Goal: Information Seeking & Learning: Check status

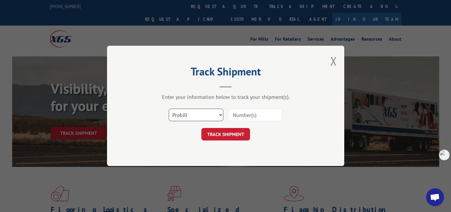
click at [190, 117] on select "Select category... Probill BOL PO" at bounding box center [196, 115] width 55 height 12
select select "po"
click at [169, 109] on select "Select category... Probill BOL PO" at bounding box center [196, 115] width 55 height 12
click at [242, 118] on input at bounding box center [255, 115] width 55 height 12
paste input "297498628"
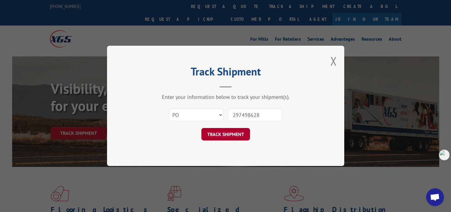
type input "297498628"
click at [239, 133] on button "TRACK SHIPMENT" at bounding box center [226, 134] width 49 height 12
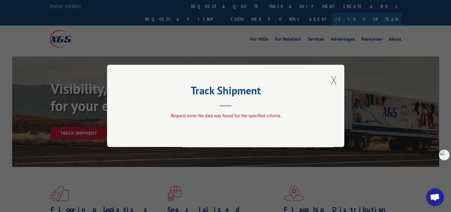
click at [334, 77] on button "Close modal" at bounding box center [334, 80] width 7 height 16
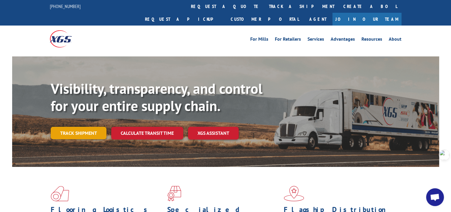
click at [87, 127] on link "Track shipment" at bounding box center [79, 133] width 56 height 12
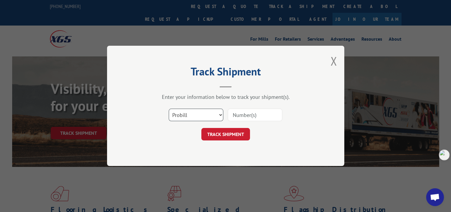
click at [188, 111] on select "Select category... Probill BOL PO" at bounding box center [196, 115] width 55 height 12
select select "po"
click at [169, 109] on select "Select category... Probill BOL PO" at bounding box center [196, 115] width 55 height 12
click at [247, 111] on input at bounding box center [255, 115] width 55 height 12
paste input "297806595"
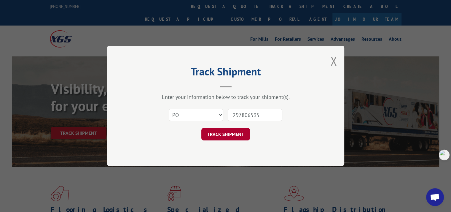
type input "297806595"
click at [235, 134] on button "TRACK SHIPMENT" at bounding box center [226, 134] width 49 height 12
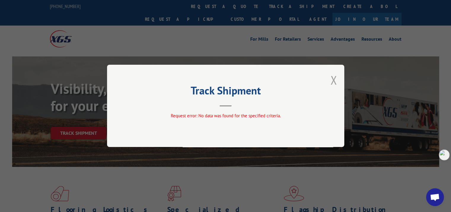
click at [335, 77] on button "Close modal" at bounding box center [334, 80] width 7 height 16
